Goal: Transaction & Acquisition: Purchase product/service

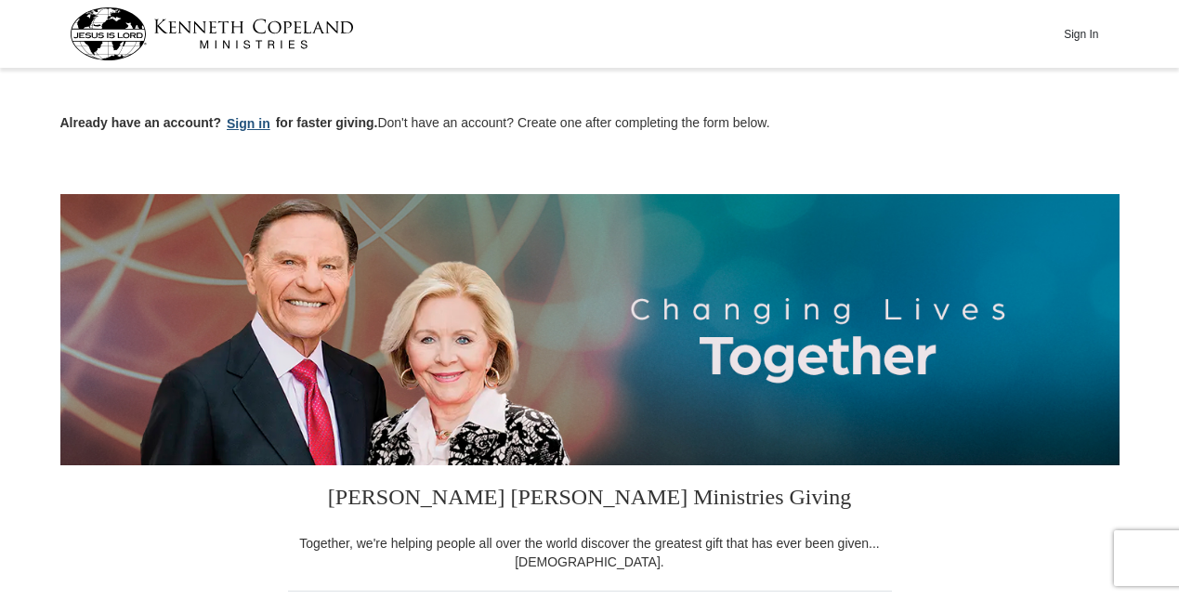
click at [252, 125] on button "Sign in" at bounding box center [248, 123] width 55 height 21
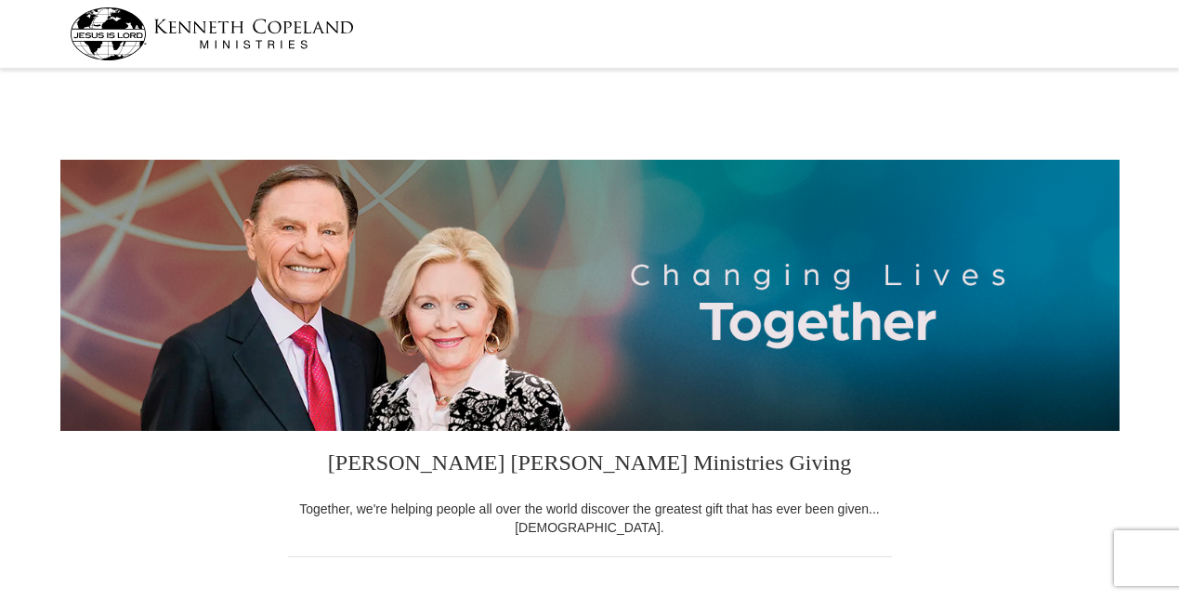
select select "IA"
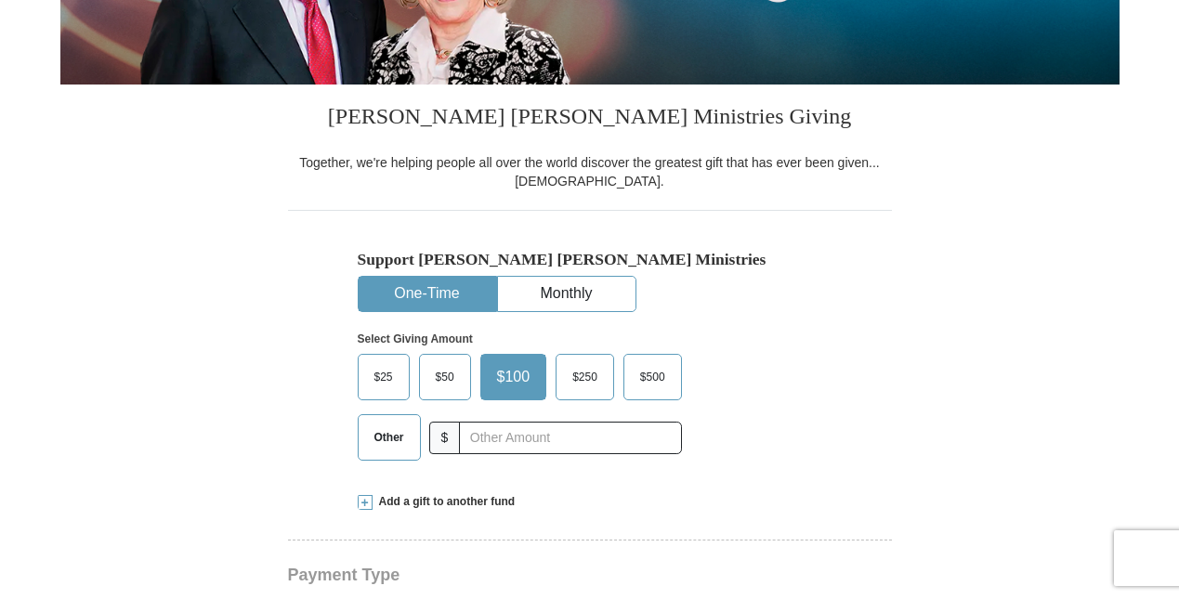
scroll to position [376, 0]
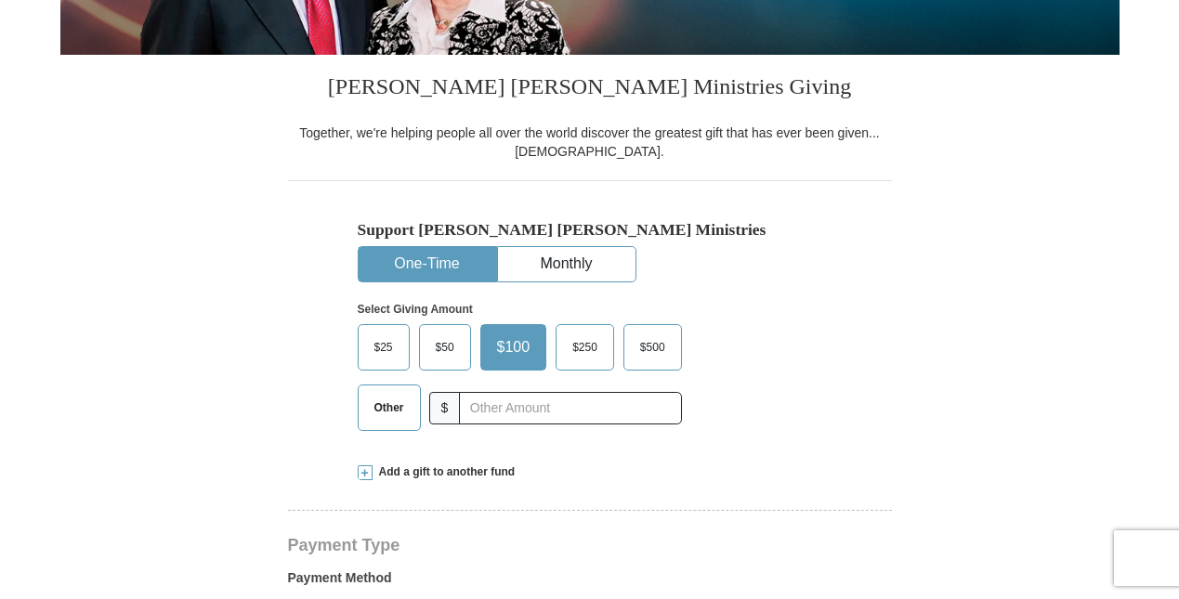
click at [374, 407] on span "Other" at bounding box center [389, 408] width 48 height 28
click at [0, 0] on input "Other" at bounding box center [0, 0] width 0 height 0
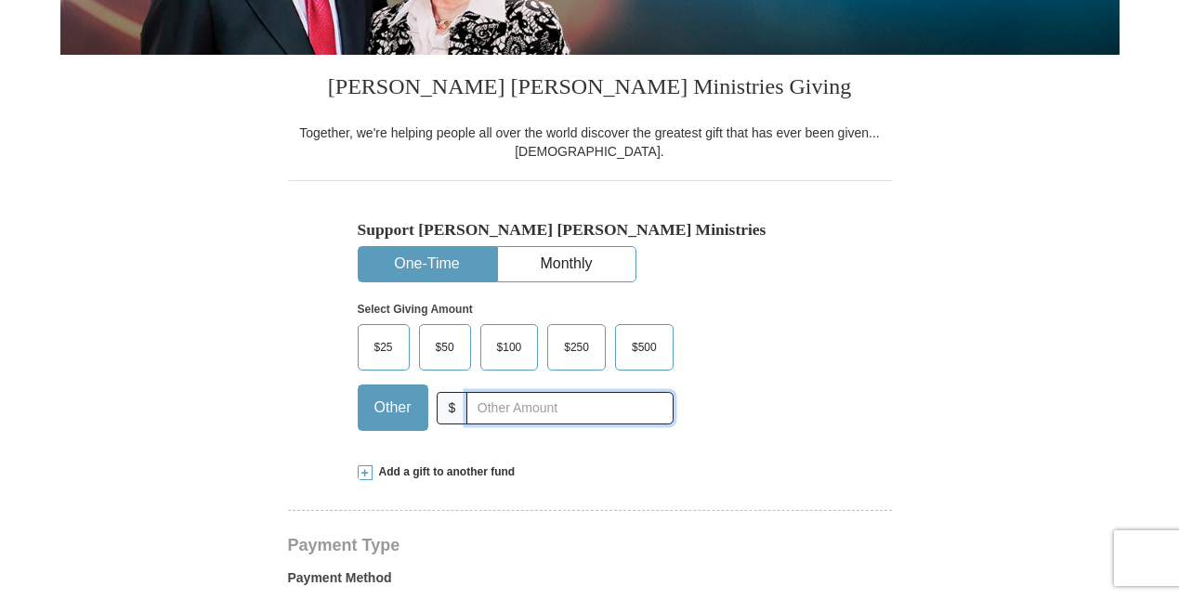
click at [466, 406] on input "text" at bounding box center [569, 408] width 206 height 33
type input "200."
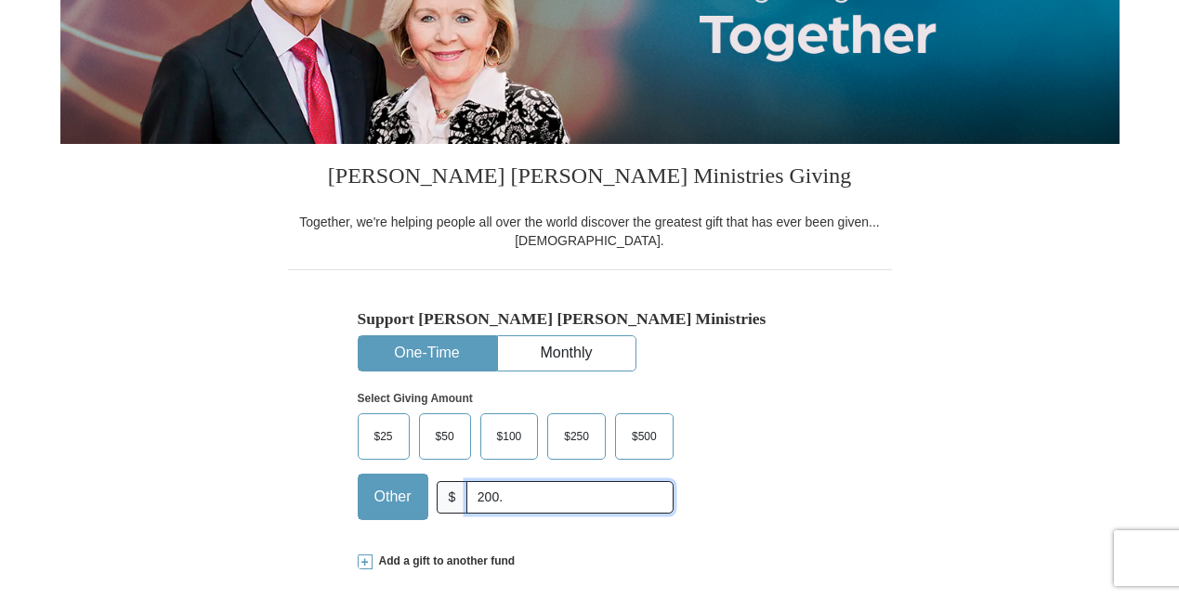
scroll to position [291, 0]
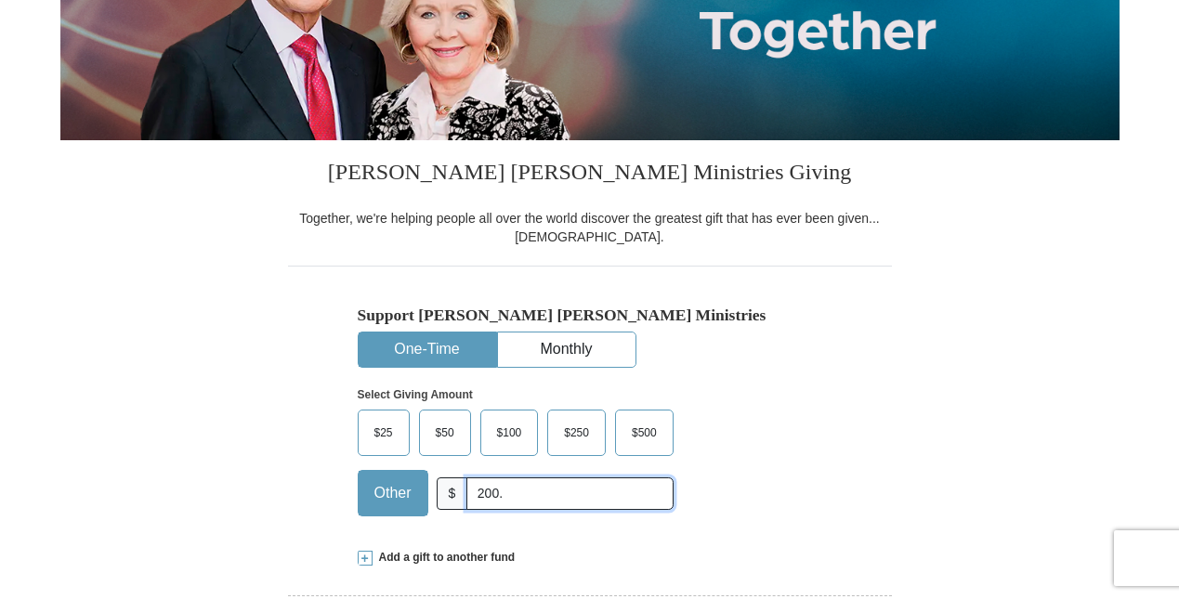
click at [534, 492] on input "200." at bounding box center [569, 494] width 206 height 33
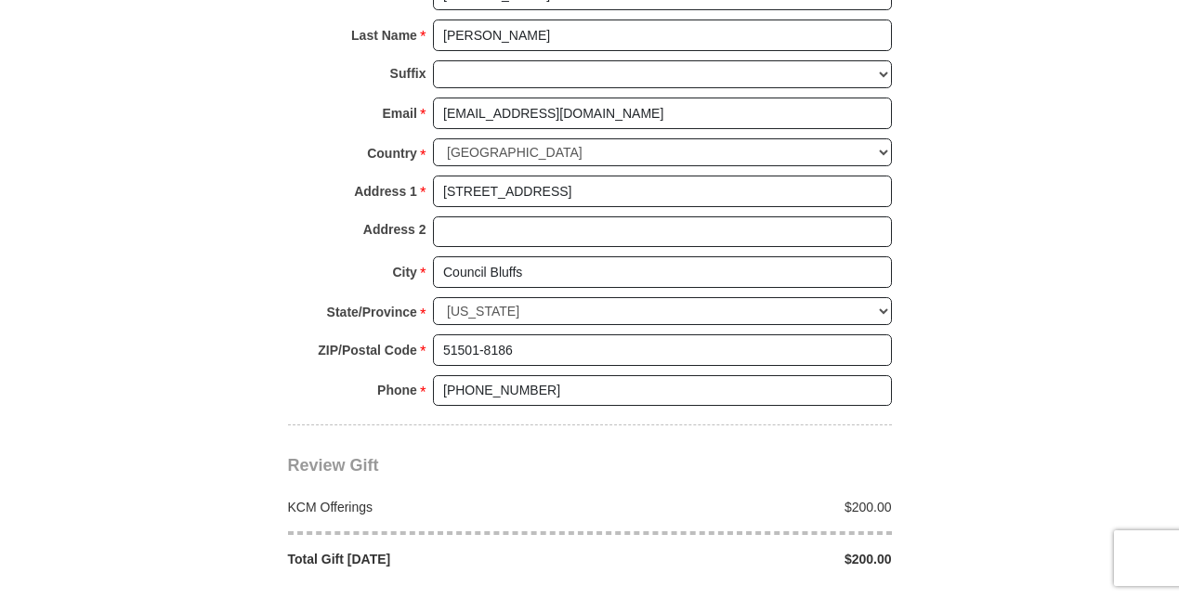
scroll to position [1319, 0]
